Goal: Find specific page/section: Find specific page/section

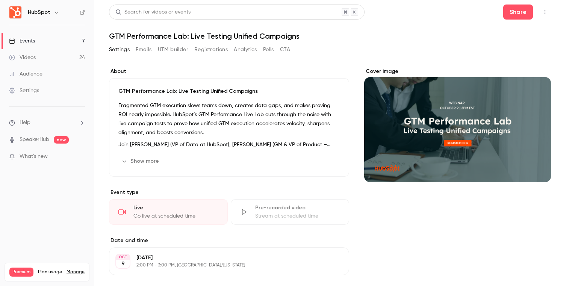
click at [58, 35] on link "Events 7" at bounding box center [47, 41] width 94 height 17
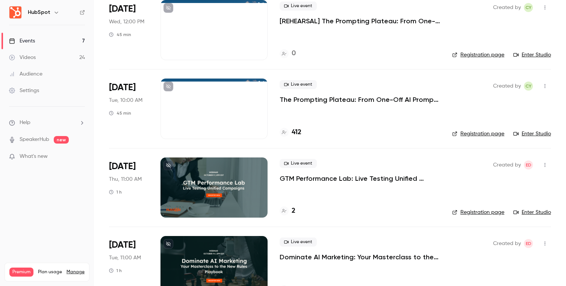
scroll to position [325, 0]
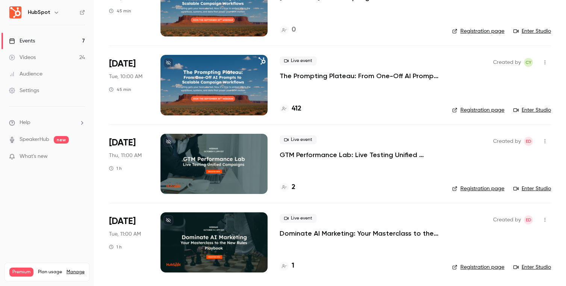
click at [316, 155] on p "GTM Performance Lab: Live Testing Unified Campaigns" at bounding box center [360, 154] width 161 height 9
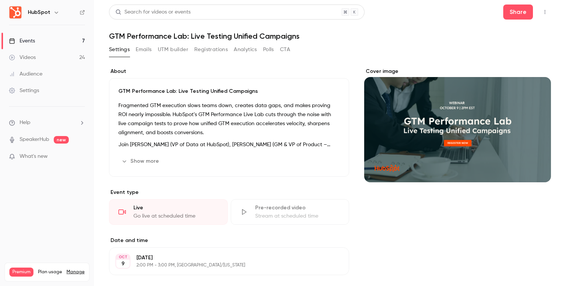
click at [141, 164] on button "Show more" at bounding box center [140, 161] width 45 height 12
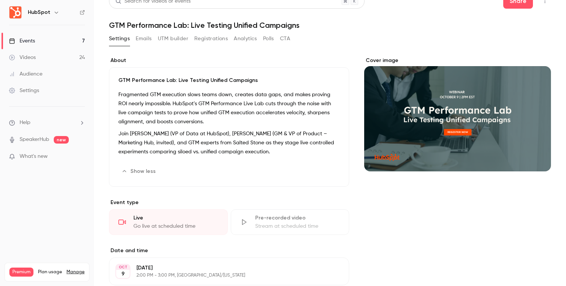
scroll to position [5, 0]
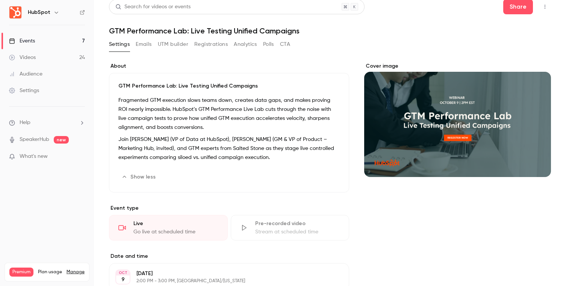
click at [145, 48] on button "Emails" at bounding box center [144, 44] width 16 height 12
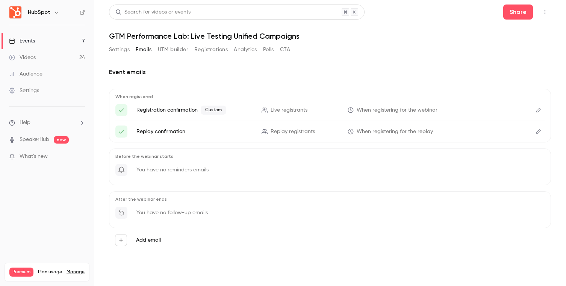
click at [540, 111] on icon "Edit" at bounding box center [539, 110] width 6 height 5
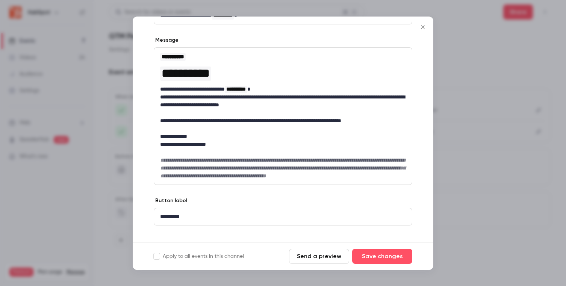
scroll to position [67, 0]
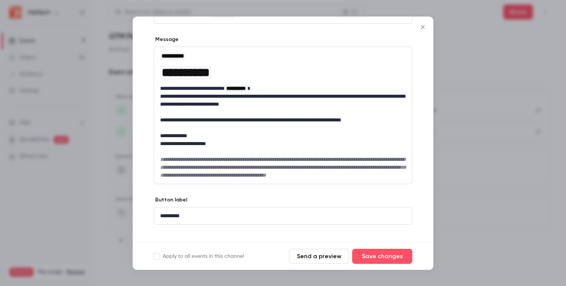
click at [315, 253] on button "Send a preview" at bounding box center [319, 256] width 60 height 15
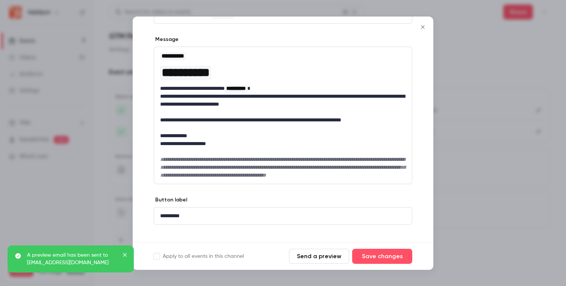
scroll to position [0, 0]
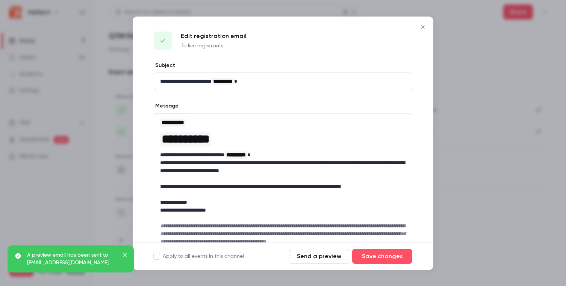
click at [425, 24] on icon "Close" at bounding box center [423, 27] width 9 height 6
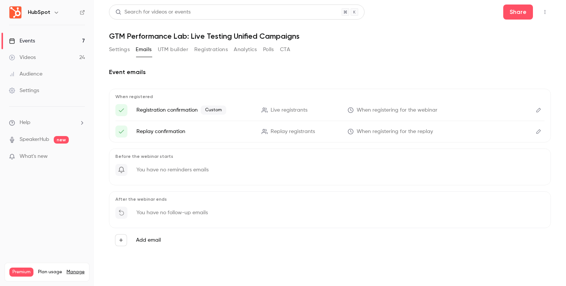
click at [175, 52] on button "UTM builder" at bounding box center [173, 50] width 30 height 12
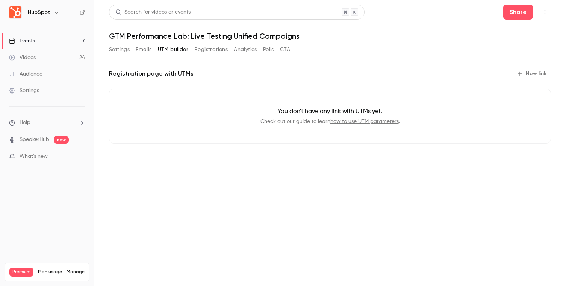
click at [209, 49] on button "Registrations" at bounding box center [210, 50] width 33 height 12
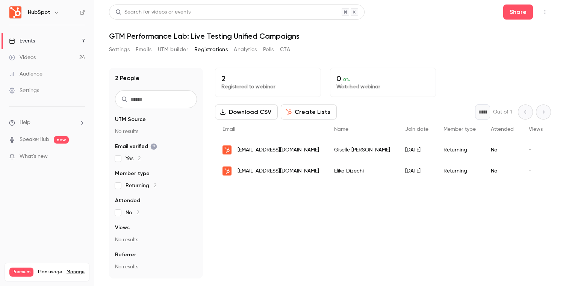
click at [239, 54] on button "Analytics" at bounding box center [245, 50] width 23 height 12
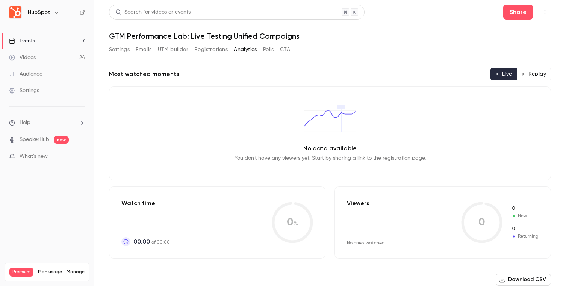
click at [111, 49] on button "Settings" at bounding box center [119, 50] width 21 height 12
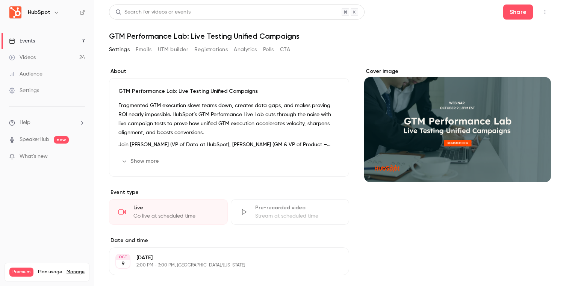
click at [79, 41] on link "Events 7" at bounding box center [47, 41] width 94 height 17
